Goal: Task Accomplishment & Management: Complete application form

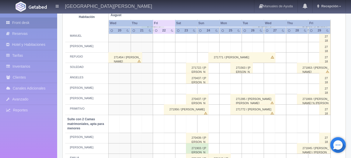
scroll to position [280, 0]
click at [172, 109] on div "271956 / ANDREA MARTÍNEZ" at bounding box center [186, 108] width 45 height 10
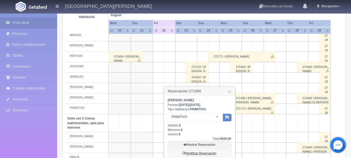
click at [209, 152] on link "Modificar Reservación" at bounding box center [199, 152] width 63 height 7
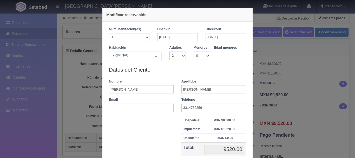
select select "2"
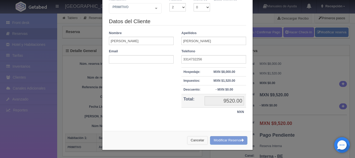
click at [194, 141] on button "Cancelar" at bounding box center [197, 140] width 21 height 9
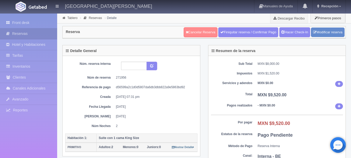
click at [198, 30] on link "Cancelar Reserva" at bounding box center [201, 32] width 34 height 10
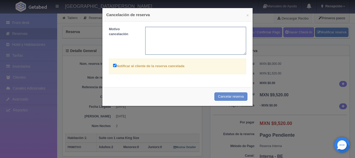
click at [190, 41] on textarea at bounding box center [195, 41] width 101 height 28
type textarea "CAMBIA A TABERNA"
click at [231, 95] on button "Cancelar reserva" at bounding box center [230, 96] width 33 height 9
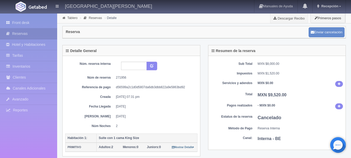
click at [33, 4] on picture at bounding box center [37, 6] width 21 height 12
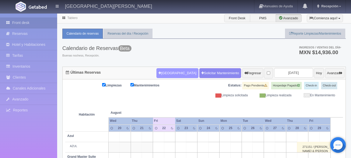
click at [173, 72] on button "[GEOGRAPHIC_DATA]" at bounding box center [177, 73] width 42 height 10
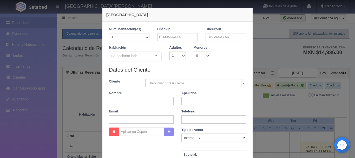
checkbox input "false"
click at [182, 38] on input "text" at bounding box center [177, 37] width 41 height 8
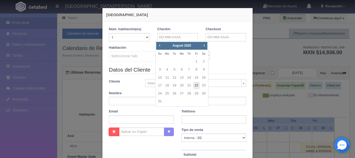
click at [196, 86] on link "22" at bounding box center [196, 86] width 7 height 8
type input "22-08-2025"
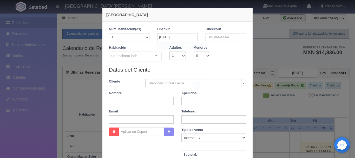
checkbox input "false"
click at [219, 38] on input "text" at bounding box center [225, 37] width 41 height 8
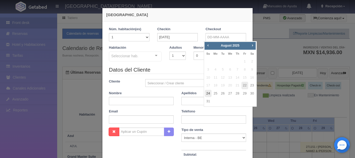
click at [209, 93] on link "24" at bounding box center [208, 94] width 7 height 8
type input "[DATE]"
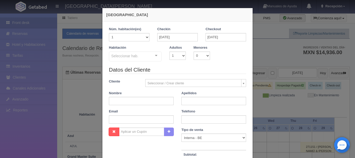
checkbox input "false"
click at [179, 56] on select "1 2 3 4 5 6 7 8 9 10" at bounding box center [177, 55] width 16 height 8
select select "2"
click at [169, 51] on select "1 2 3 4 5 6 7 8 9 10" at bounding box center [177, 55] width 16 height 8
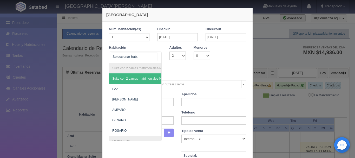
click at [150, 54] on div "Suite con 2 camas matrimoniales-No apta para menores Suite con 2 camas matrimon…" at bounding box center [135, 56] width 53 height 11
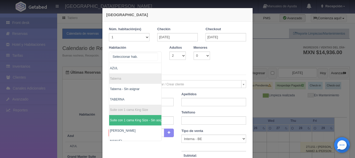
scroll to position [239, 3]
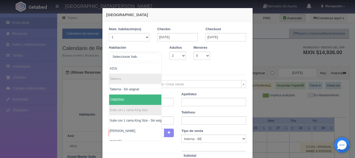
click at [130, 101] on span "TABERNA" at bounding box center [157, 99] width 103 height 10
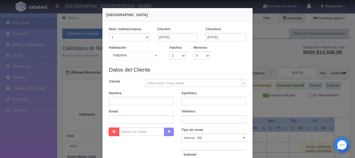
checkbox input "false"
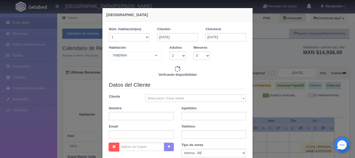
type input "27120.00"
checkbox input "false"
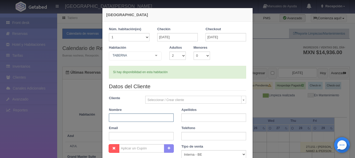
click at [156, 119] on input "text" at bounding box center [141, 117] width 65 height 8
type input "ANDREA"
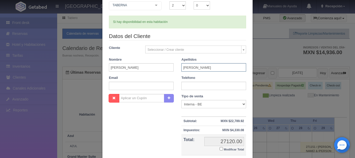
scroll to position [67, 0]
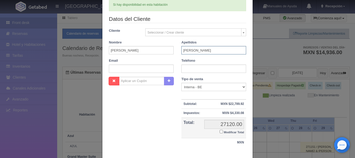
type input "MARTINEZ"
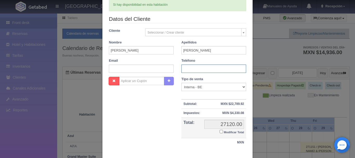
click at [201, 70] on input "text" at bounding box center [213, 68] width 65 height 8
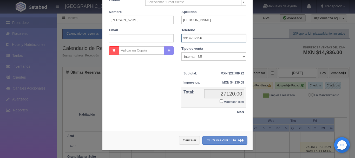
scroll to position [97, 0]
type input "3314732256"
click at [225, 139] on button "[GEOGRAPHIC_DATA]" at bounding box center [224, 140] width 45 height 9
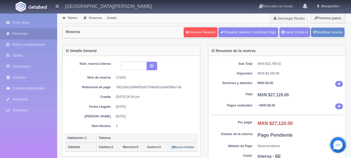
click at [34, 5] on img at bounding box center [38, 7] width 18 height 4
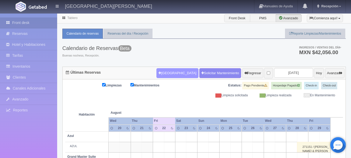
click at [170, 70] on button "[GEOGRAPHIC_DATA]" at bounding box center [177, 73] width 42 height 10
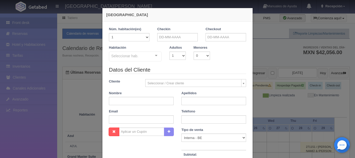
checkbox input "false"
click at [183, 38] on input "text" at bounding box center [177, 37] width 41 height 8
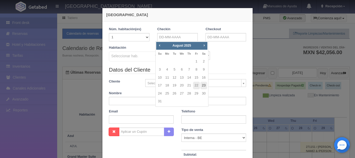
click at [202, 87] on link "23" at bounding box center [203, 86] width 7 height 8
type input "[DATE]"
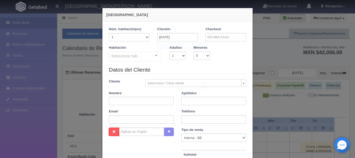
checkbox input "false"
click at [216, 38] on input "text" at bounding box center [225, 37] width 41 height 8
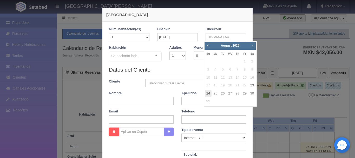
click at [209, 91] on link "24" at bounding box center [208, 94] width 7 height 8
type input "[DATE]"
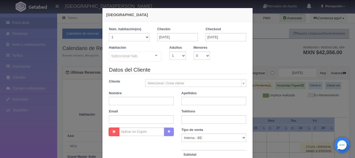
checkbox input "false"
click at [174, 55] on select "1 2 3 4 5 6 7 8 9 10" at bounding box center [177, 55] width 16 height 8
select select "2"
click at [169, 51] on select "1 2 3 4 5 6 7 8 9 10" at bounding box center [177, 55] width 16 height 8
click at [154, 53] on div "Seleccionar hab. Suite con 2 camas matrimoniales-No apta para menores Suite con…" at bounding box center [135, 56] width 53 height 10
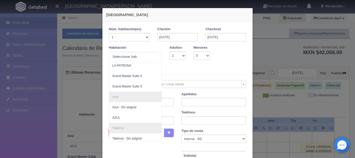
scroll to position [195, 0]
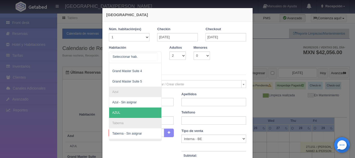
click at [124, 110] on span "AZUL" at bounding box center [160, 112] width 103 height 10
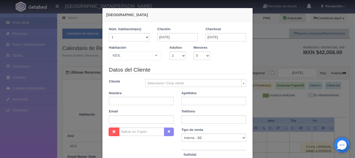
checkbox input "false"
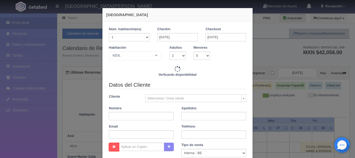
type input "8100.00"
checkbox input "false"
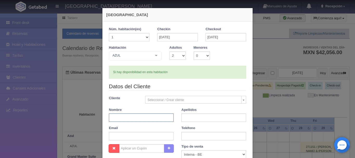
click at [133, 119] on input "text" at bounding box center [141, 117] width 65 height 8
type input "[PERSON_NAME]"
click at [202, 133] on input "text" at bounding box center [213, 136] width 65 height 8
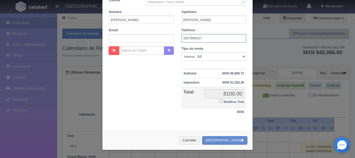
scroll to position [97, 0]
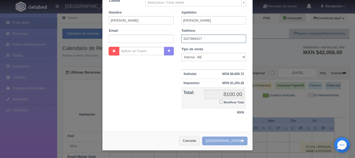
type input "3327886317"
click at [237, 141] on button "[GEOGRAPHIC_DATA]" at bounding box center [224, 140] width 45 height 9
